Goal: Check status

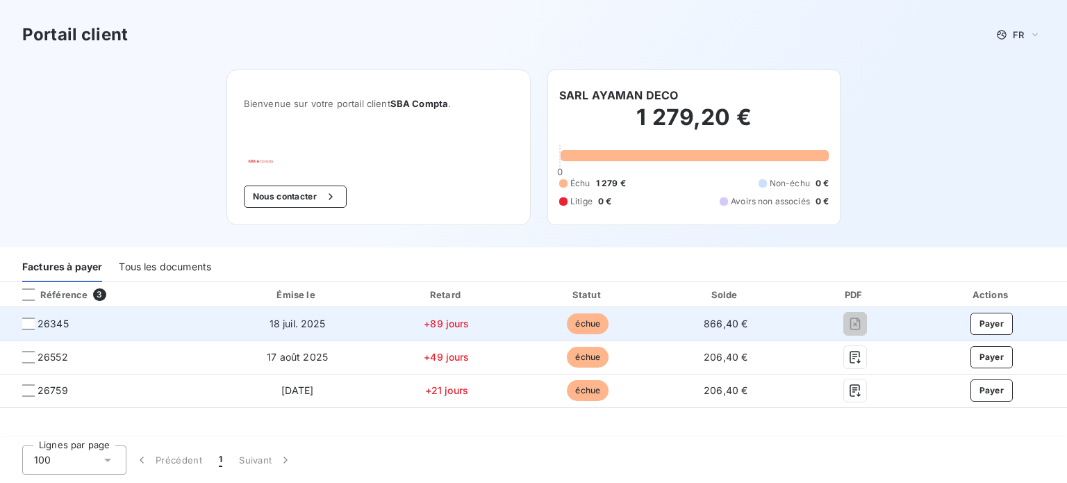
click at [319, 323] on span "18 juil. 2025" at bounding box center [297, 323] width 56 height 12
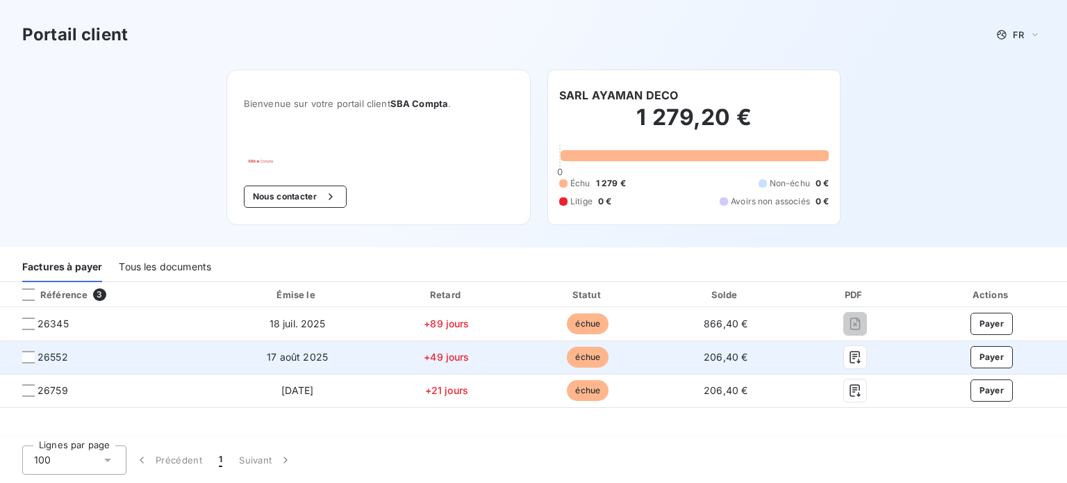
click at [331, 358] on td "17 août 2025" at bounding box center [297, 356] width 156 height 33
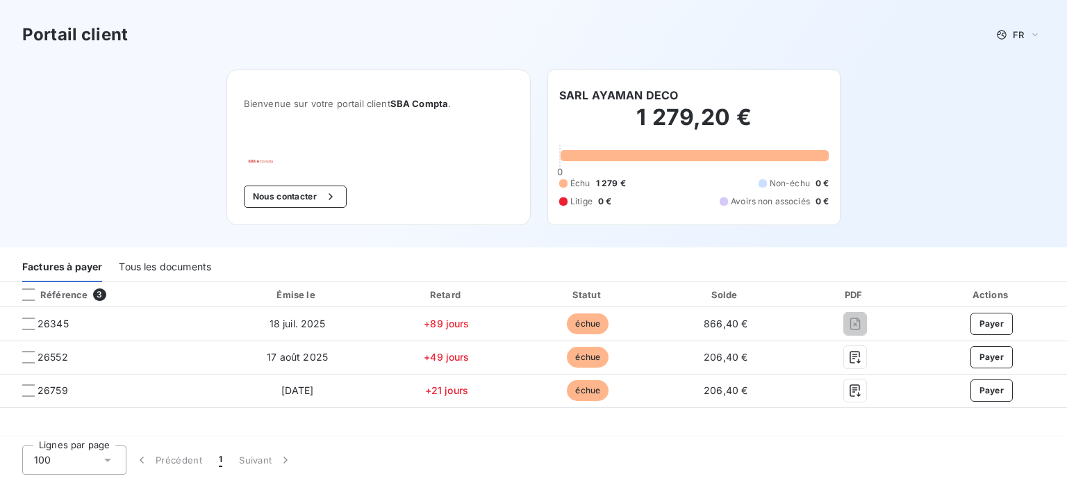
click at [194, 263] on div "Tous les documents" at bounding box center [165, 267] width 92 height 29
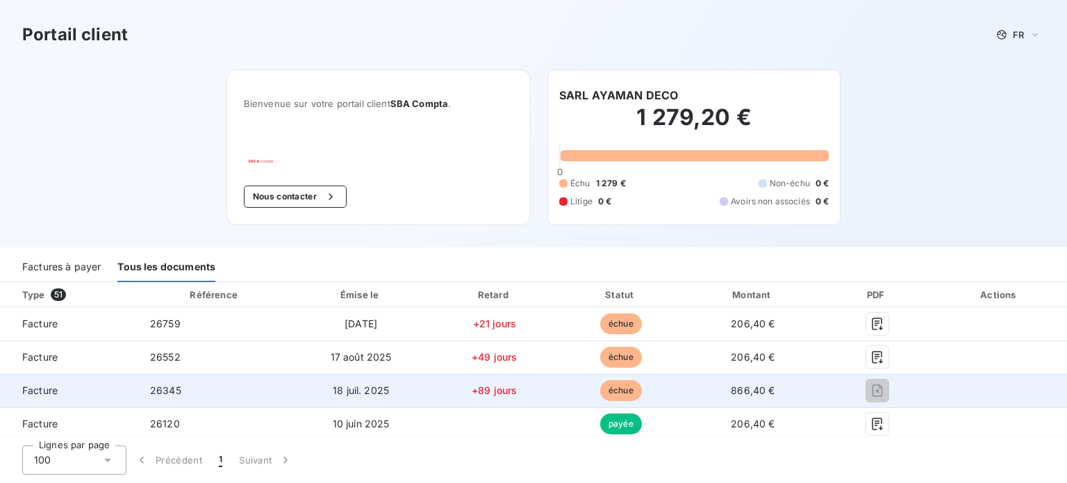
click at [741, 396] on span "866,40 €" at bounding box center [753, 390] width 44 height 12
click at [609, 392] on span "échue" at bounding box center [621, 390] width 42 height 21
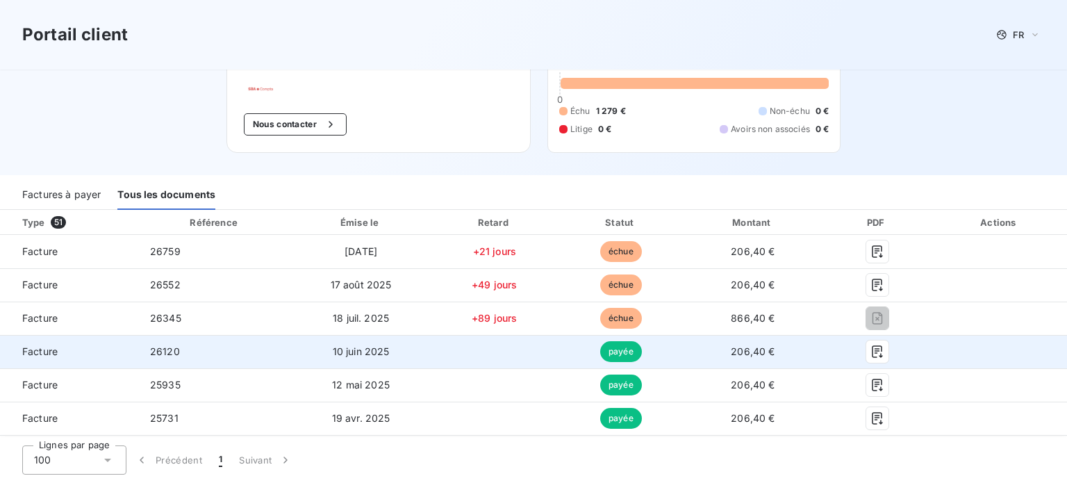
scroll to position [60, 0]
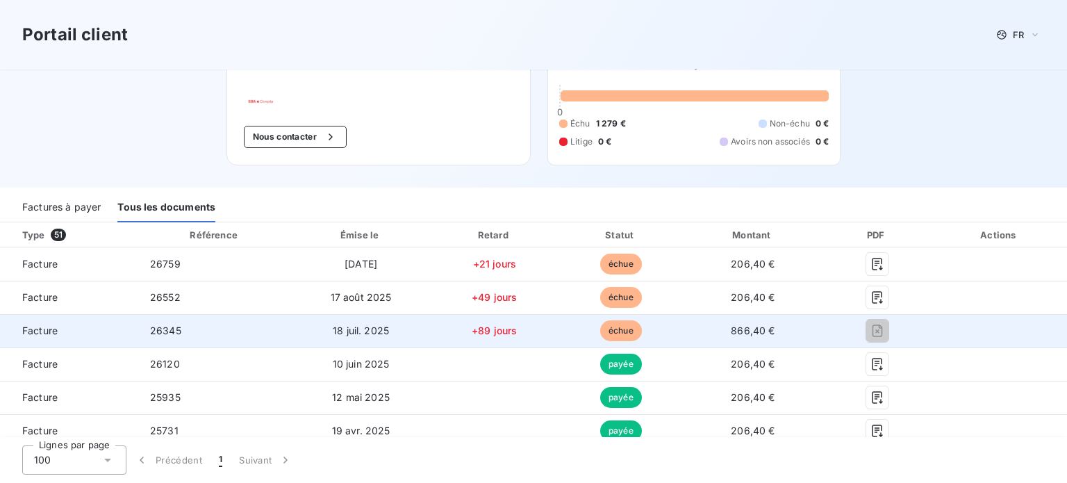
click at [754, 331] on span "866,40 €" at bounding box center [753, 330] width 44 height 12
click at [601, 328] on span "échue" at bounding box center [621, 330] width 42 height 21
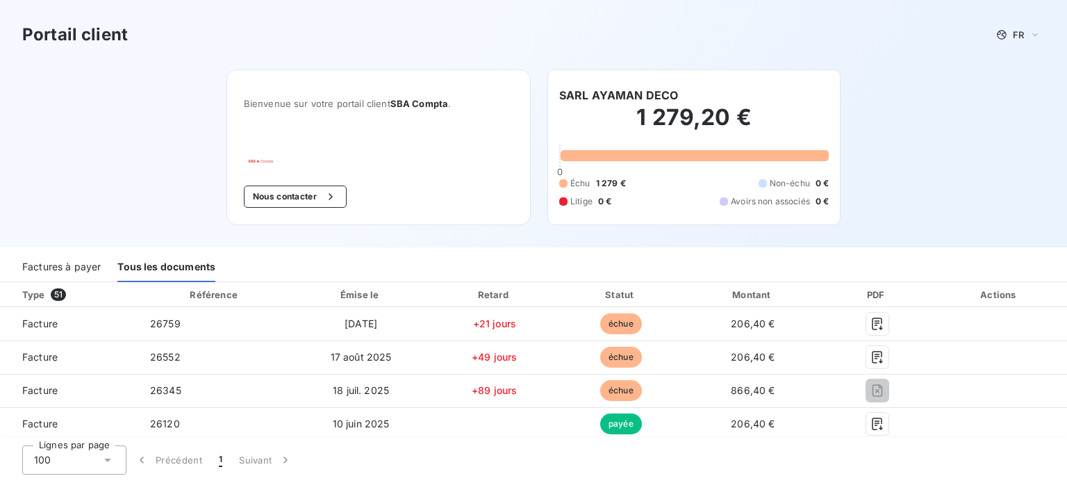
scroll to position [0, 0]
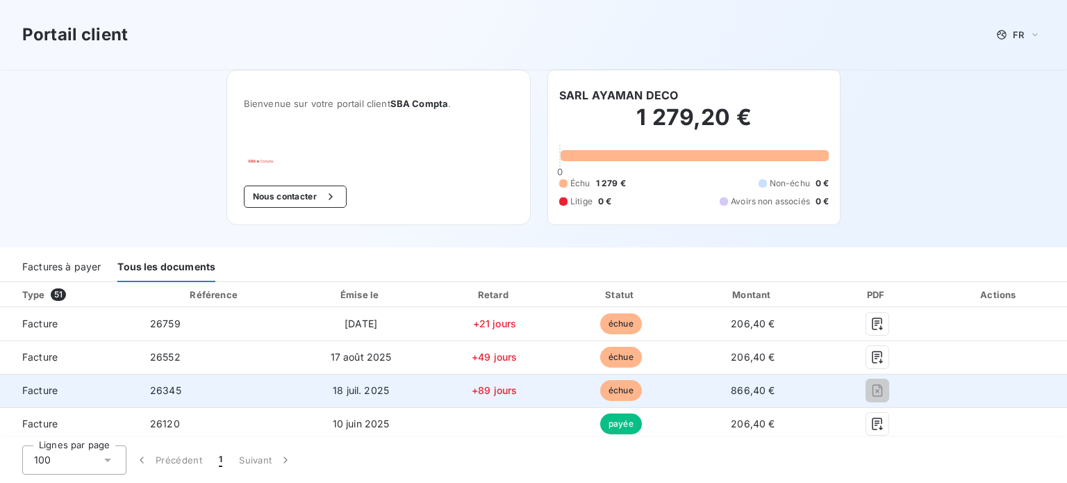
click at [733, 391] on span "866,40 €" at bounding box center [753, 390] width 44 height 12
drag, startPoint x: 184, startPoint y: 388, endPoint x: 147, endPoint y: 387, distance: 37.5
click at [147, 387] on td "26345" at bounding box center [215, 390] width 152 height 33
copy span "26345"
